Goal: Information Seeking & Learning: Learn about a topic

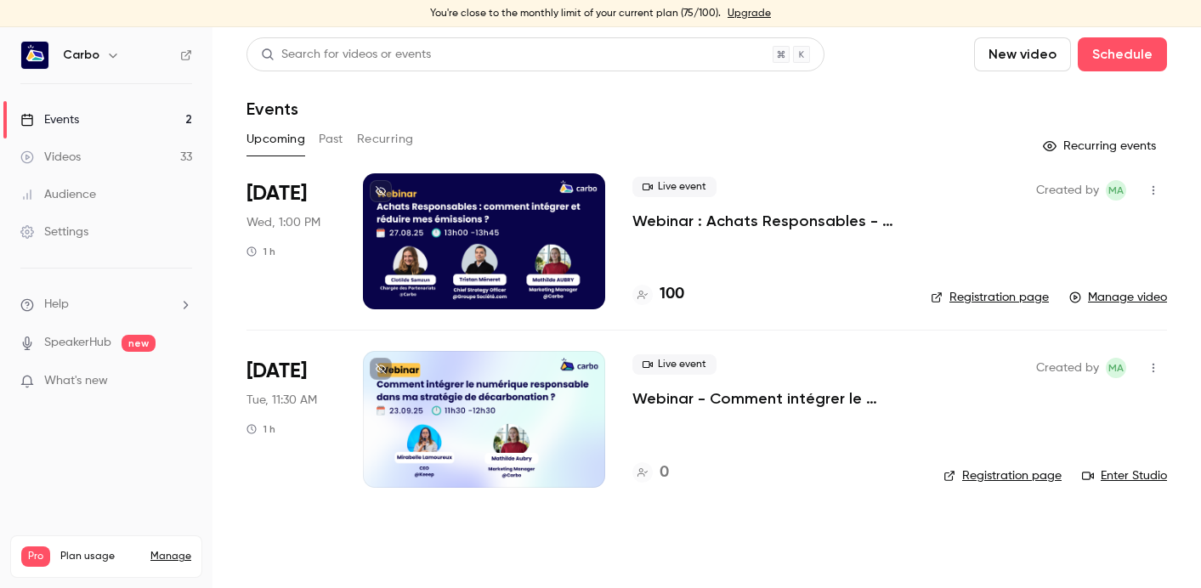
click at [328, 139] on button "Past" at bounding box center [331, 139] width 25 height 27
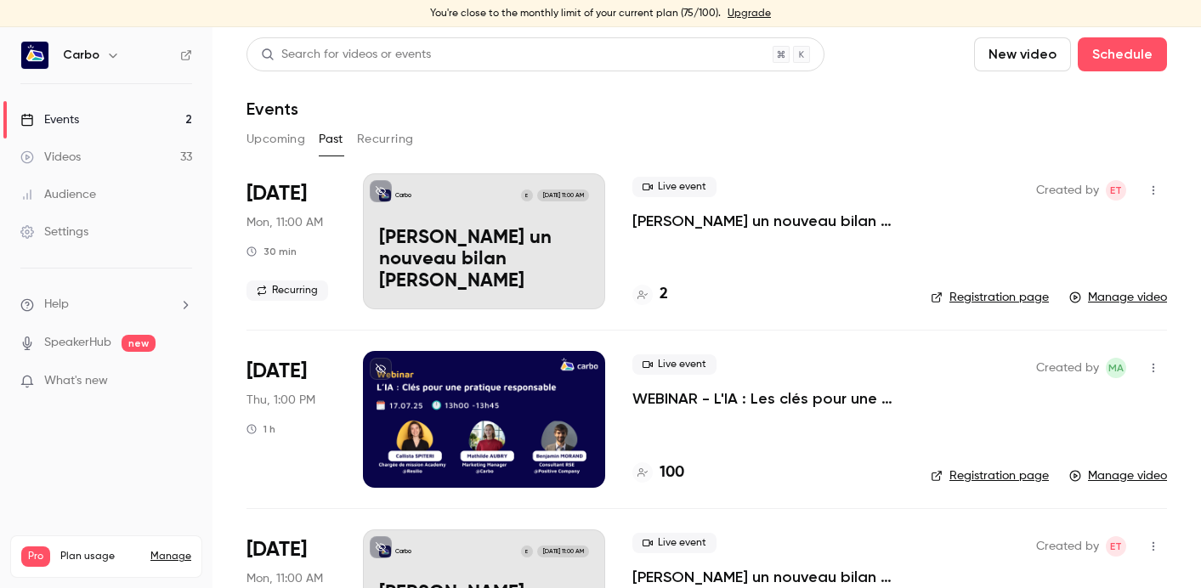
click at [275, 141] on button "Upcoming" at bounding box center [275, 139] width 59 height 27
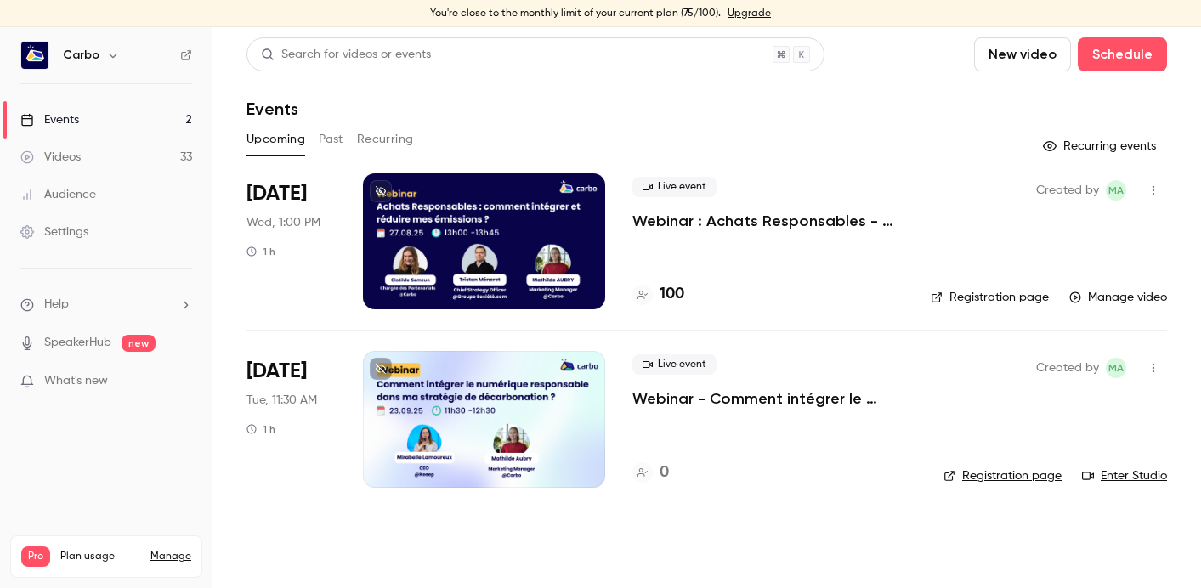
click at [114, 151] on link "Videos 33" at bounding box center [106, 157] width 212 height 37
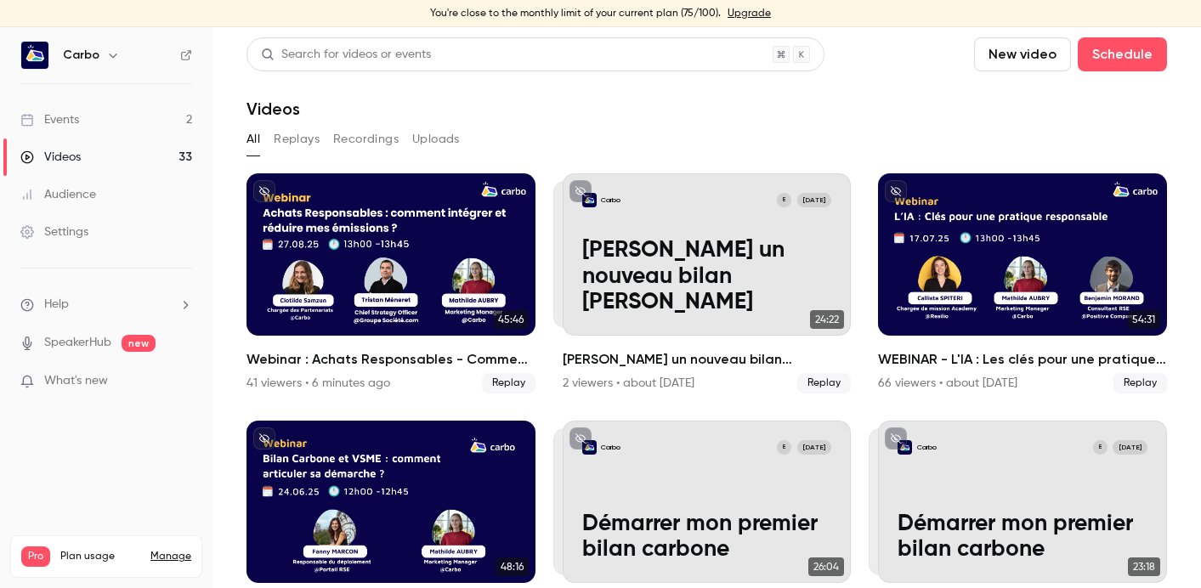
click at [292, 146] on button "Replays" at bounding box center [297, 139] width 46 height 27
click at [250, 139] on button "All" at bounding box center [253, 139] width 14 height 27
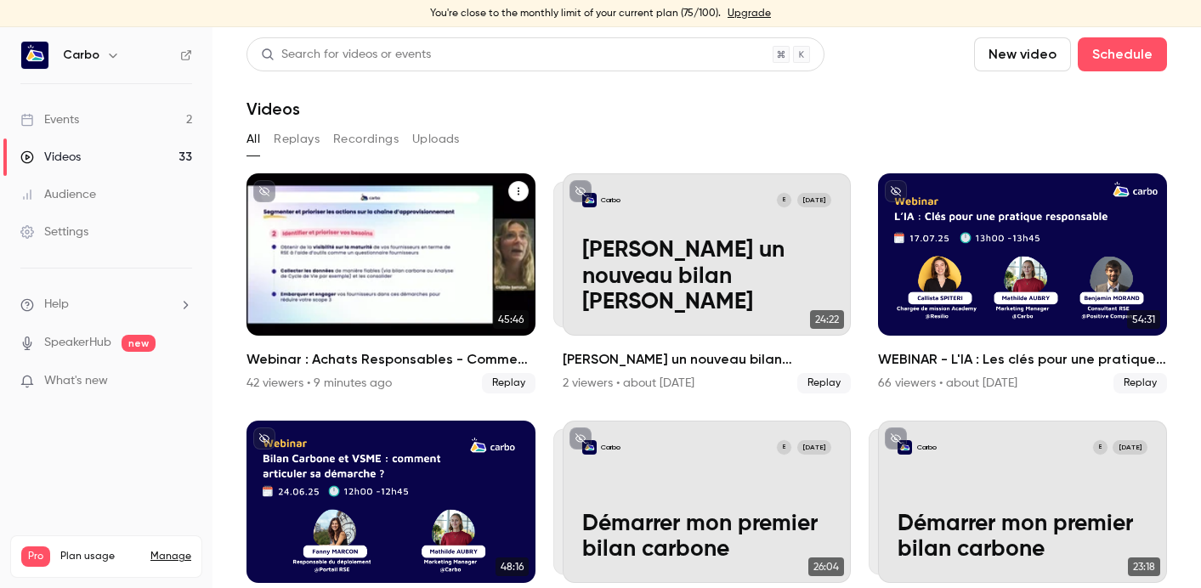
click at [521, 194] on icon "Webinar : Achats Responsables - Comment intégrer et réduire mes émissions du sc…" at bounding box center [518, 191] width 10 height 10
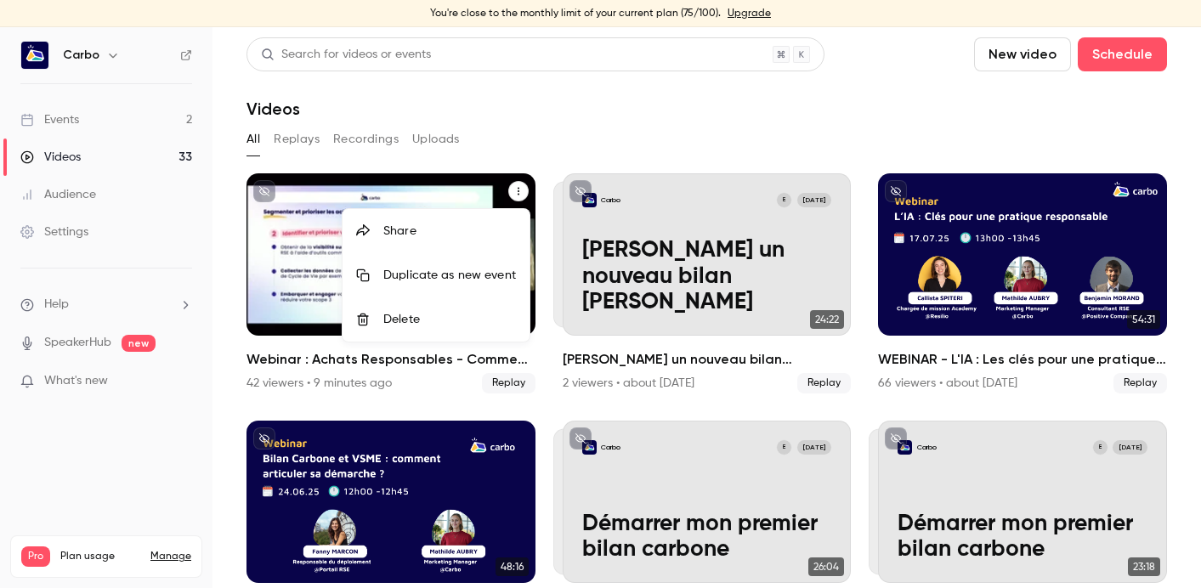
click at [294, 231] on div at bounding box center [600, 294] width 1201 height 588
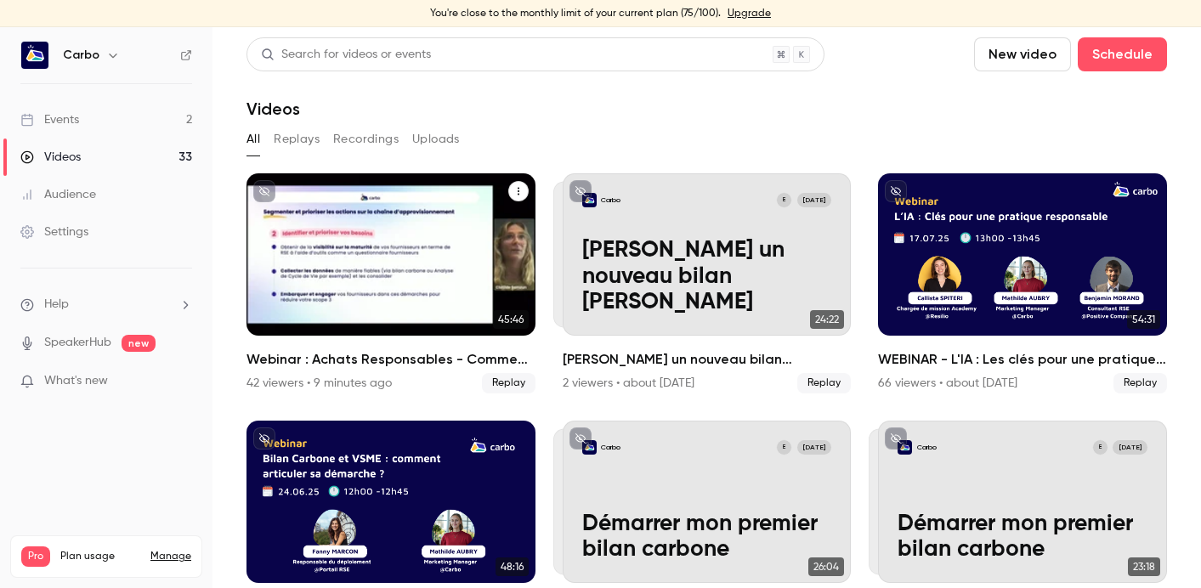
click at [326, 235] on div "Webinar : Achats Responsables - Comment intégrer et réduire mes émissions du sc…" at bounding box center [390, 254] width 289 height 162
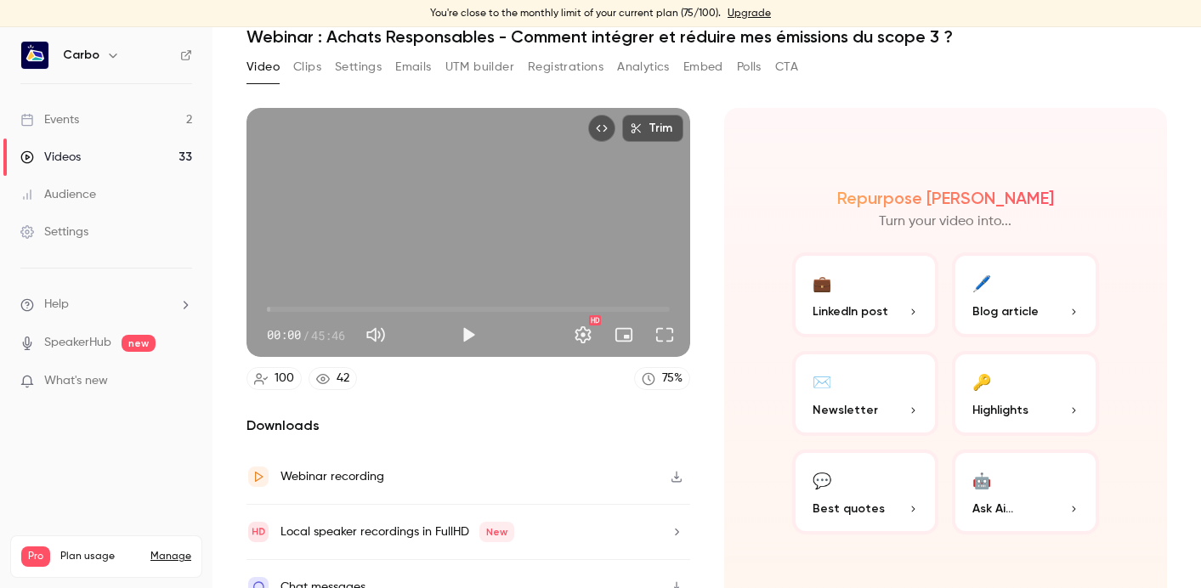
scroll to position [99, 0]
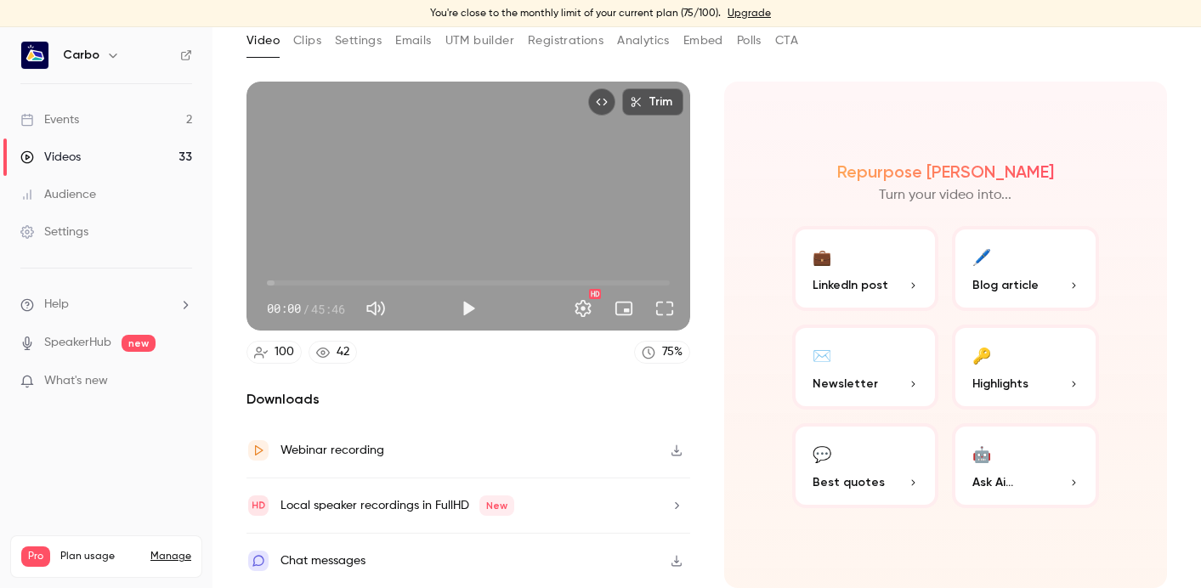
click at [681, 450] on icon "button" at bounding box center [677, 450] width 14 height 12
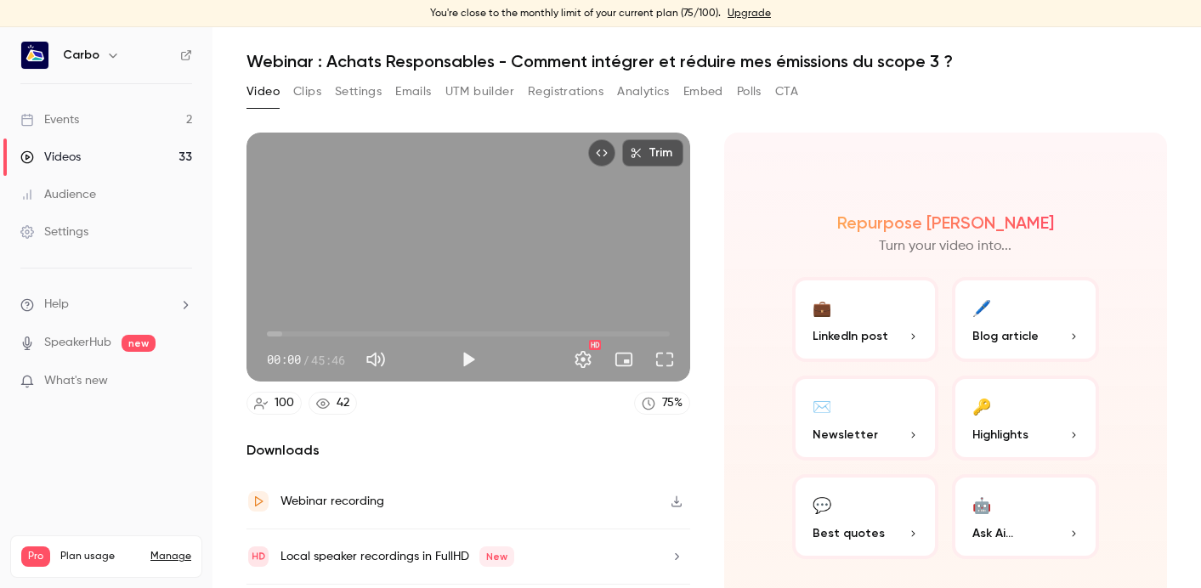
click at [560, 94] on button "Registrations" at bounding box center [566, 91] width 76 height 27
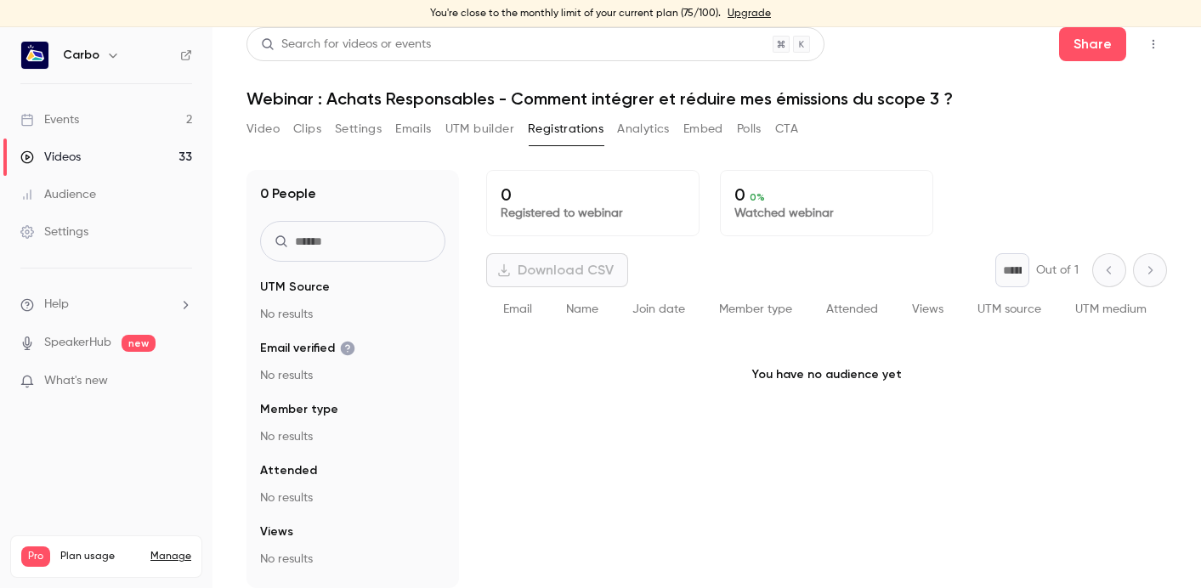
scroll to position [10, 0]
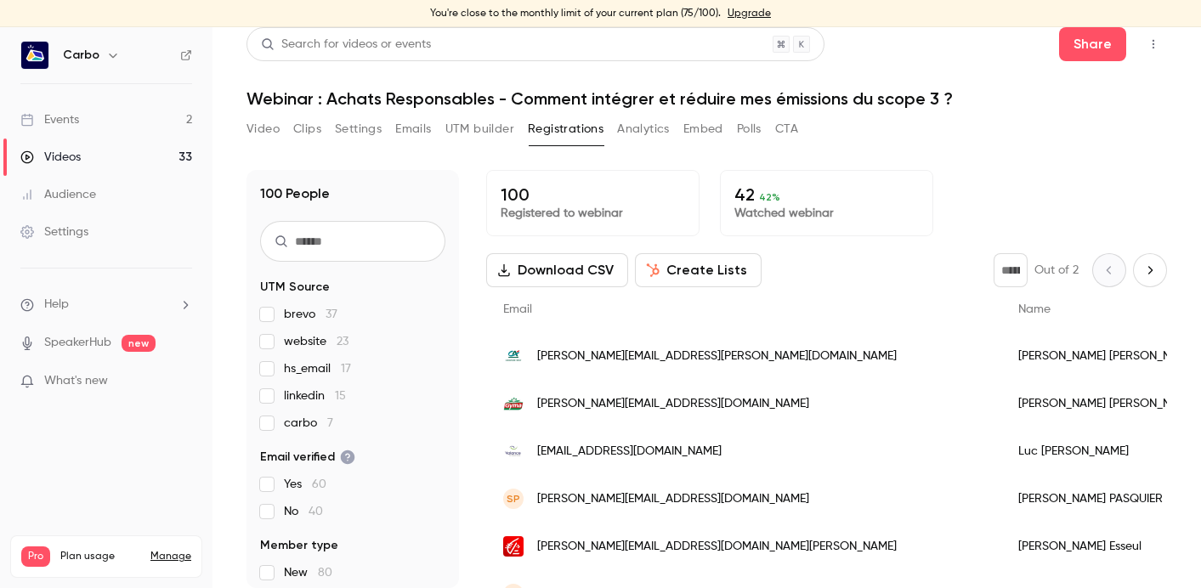
click at [348, 128] on button "Settings" at bounding box center [358, 129] width 47 height 27
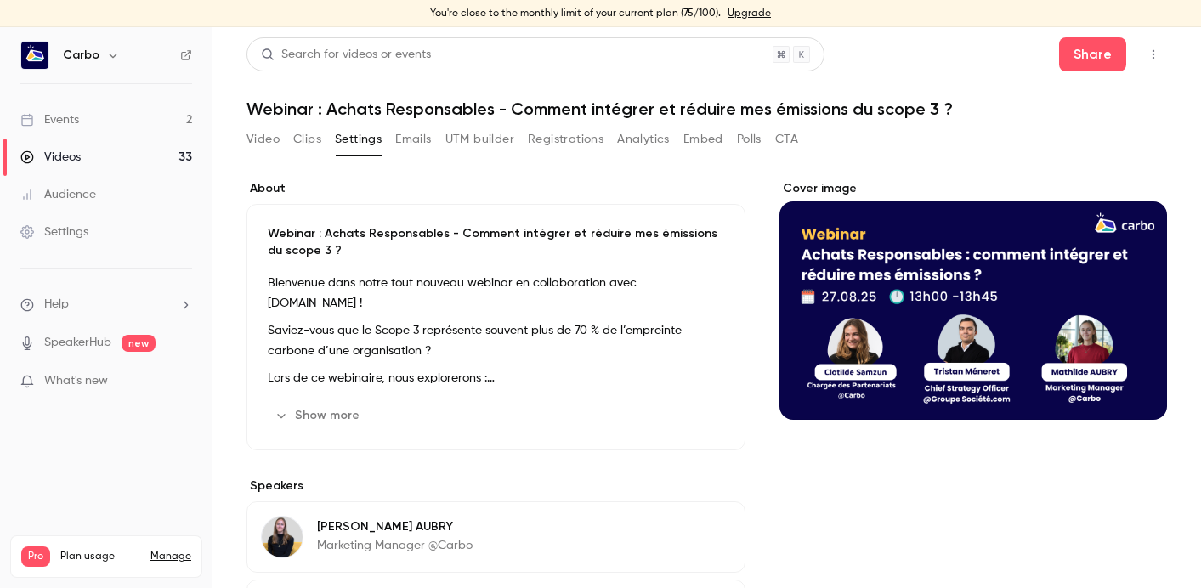
click at [272, 233] on p "Webinar : Achats Responsables - Comment intégrer et réduire mes émissions du sc…" at bounding box center [496, 242] width 456 height 34
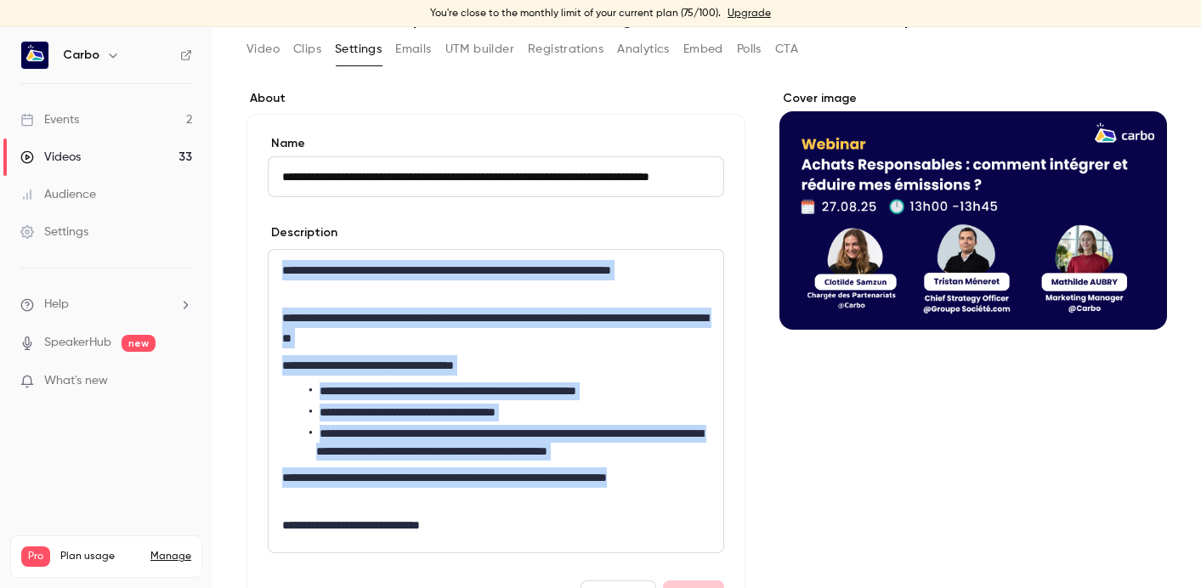
drag, startPoint x: 283, startPoint y: 269, endPoint x: 467, endPoint y: 500, distance: 295.1
click at [467, 500] on div "**********" at bounding box center [496, 401] width 455 height 303
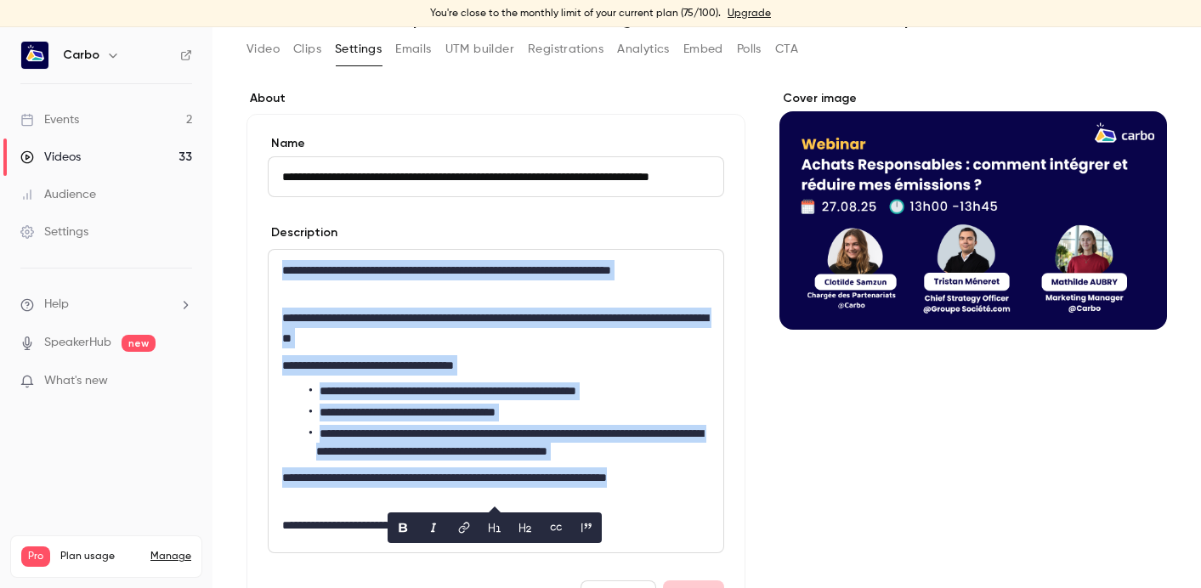
copy div "**********"
click at [349, 170] on input "**********" at bounding box center [496, 176] width 456 height 41
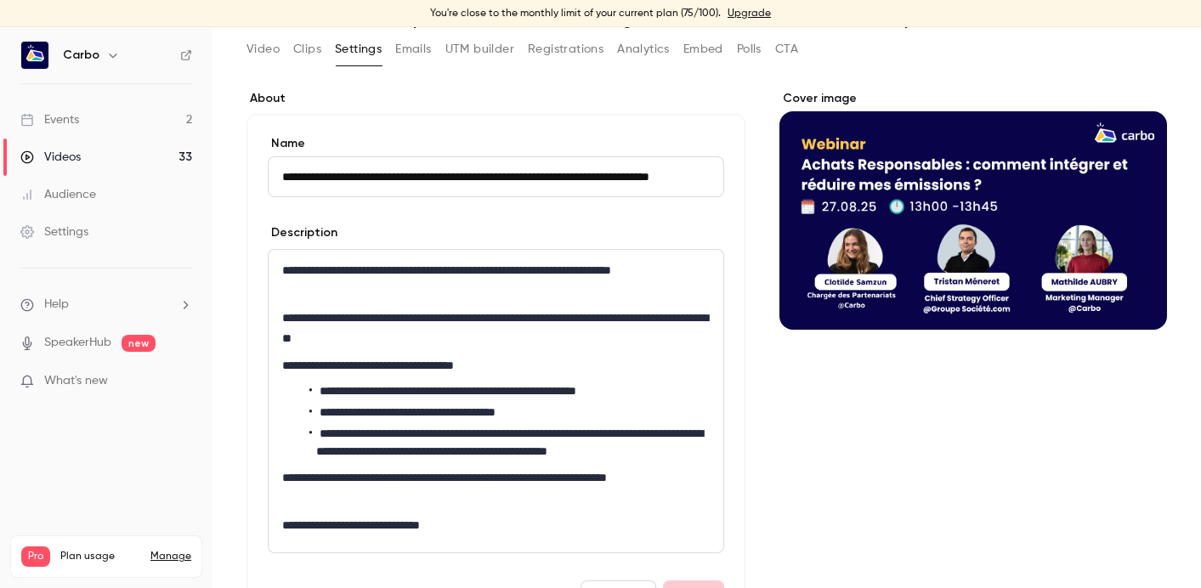
scroll to position [0, 64]
drag, startPoint x: 338, startPoint y: 175, endPoint x: 730, endPoint y: 182, distance: 391.8
click at [730, 182] on div "**********" at bounding box center [495, 375] width 499 height 522
click at [647, 59] on button "Analytics" at bounding box center [643, 49] width 53 height 27
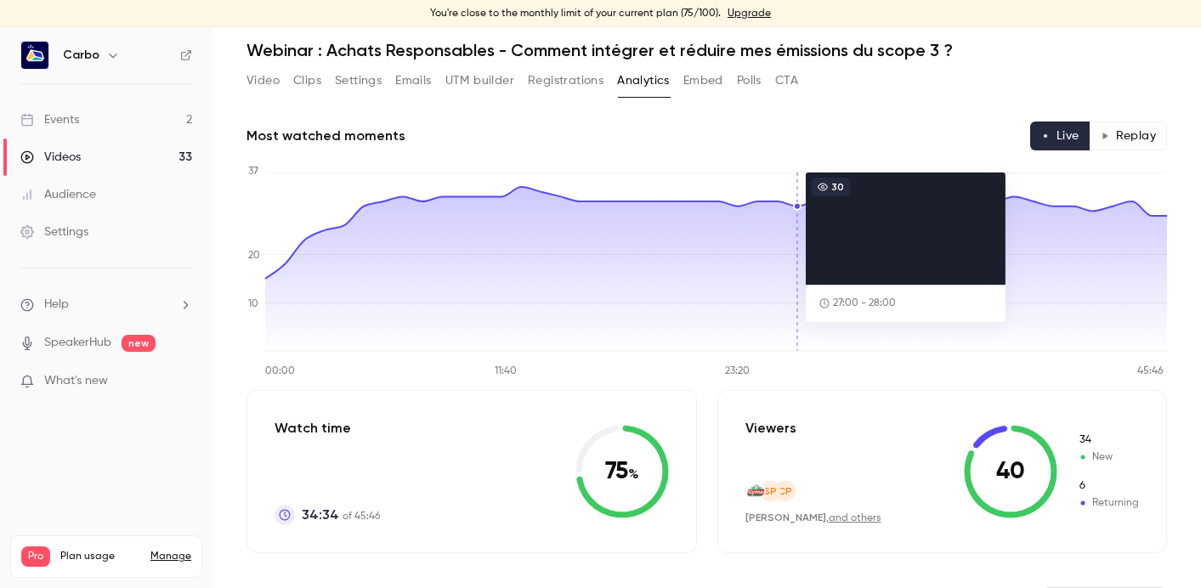
scroll to position [49, 0]
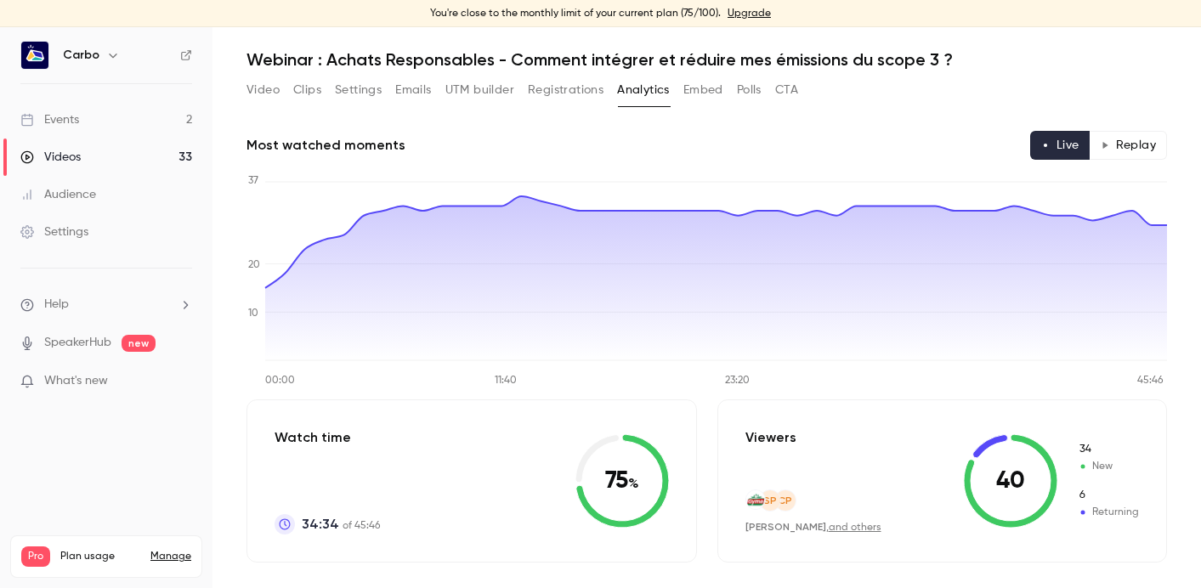
click at [603, 510] on icon at bounding box center [621, 480] width 93 height 93
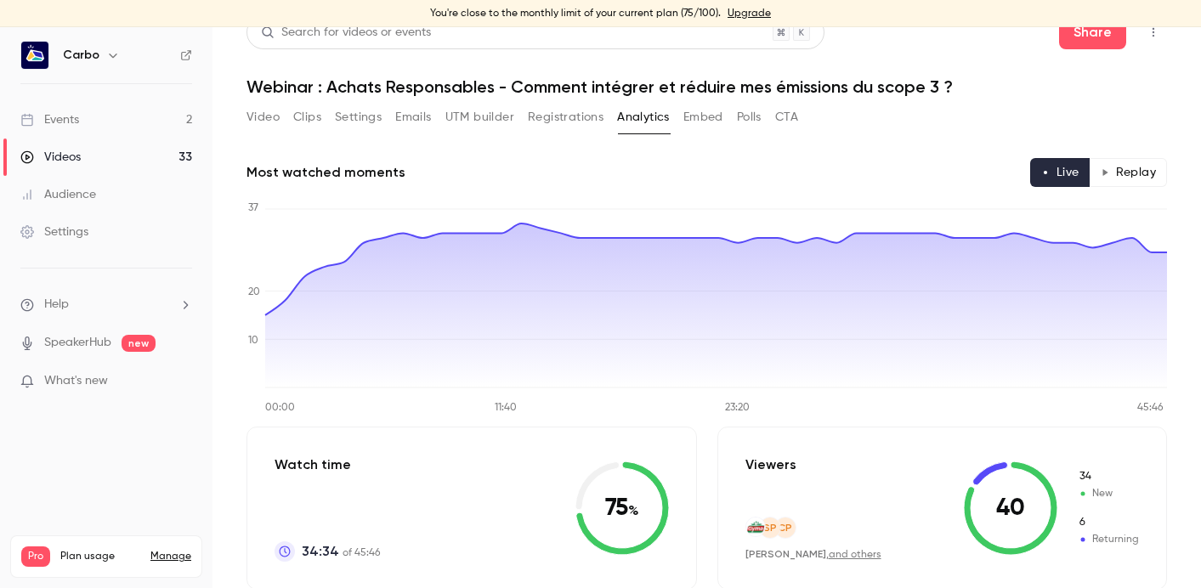
scroll to position [0, 0]
